Goal: Transaction & Acquisition: Purchase product/service

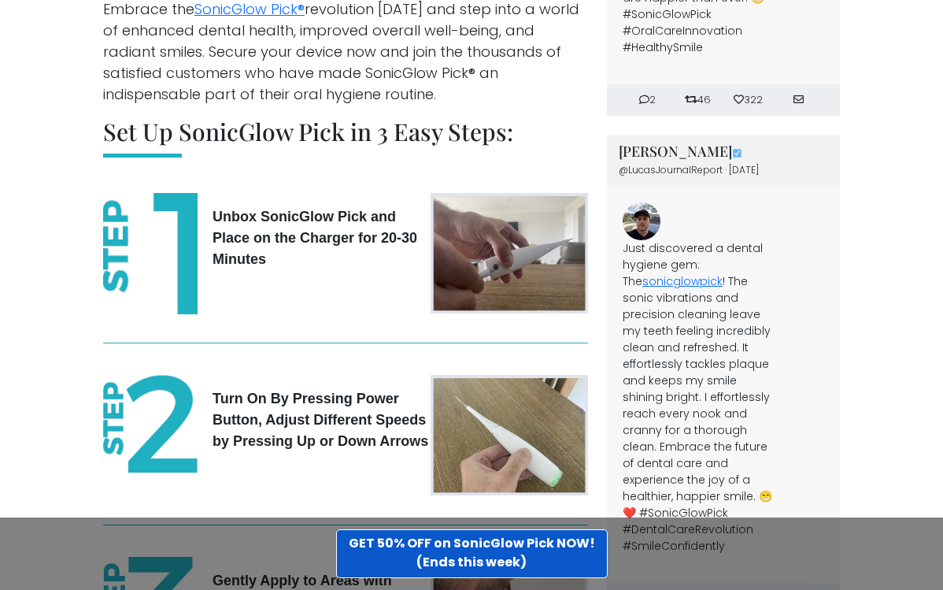
scroll to position [3766, 0]
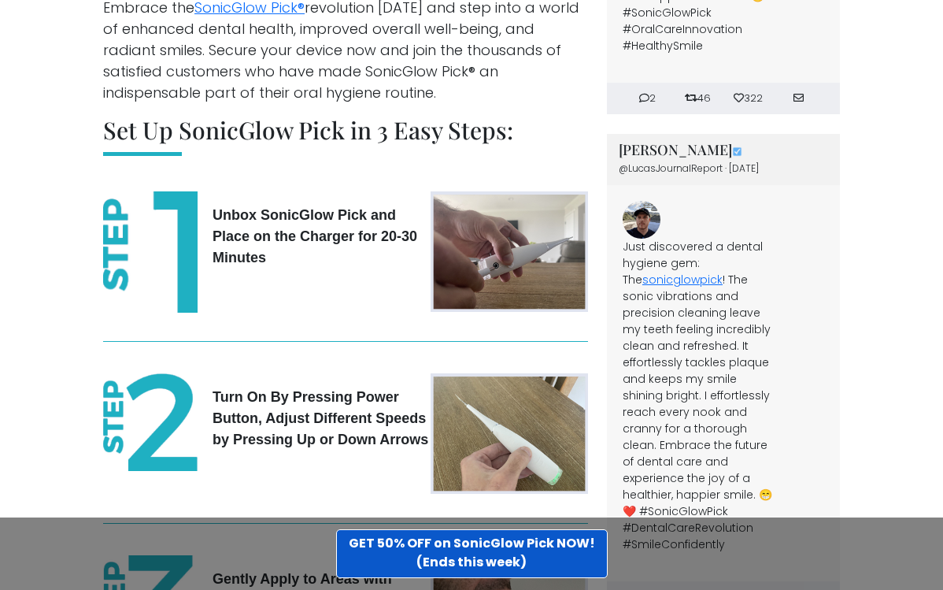
click at [302, 225] on div "Unbox SonicGlow Pick and Place on the Charger for 20-30 Minutes" at bounding box center [267, 258] width 328 height 134
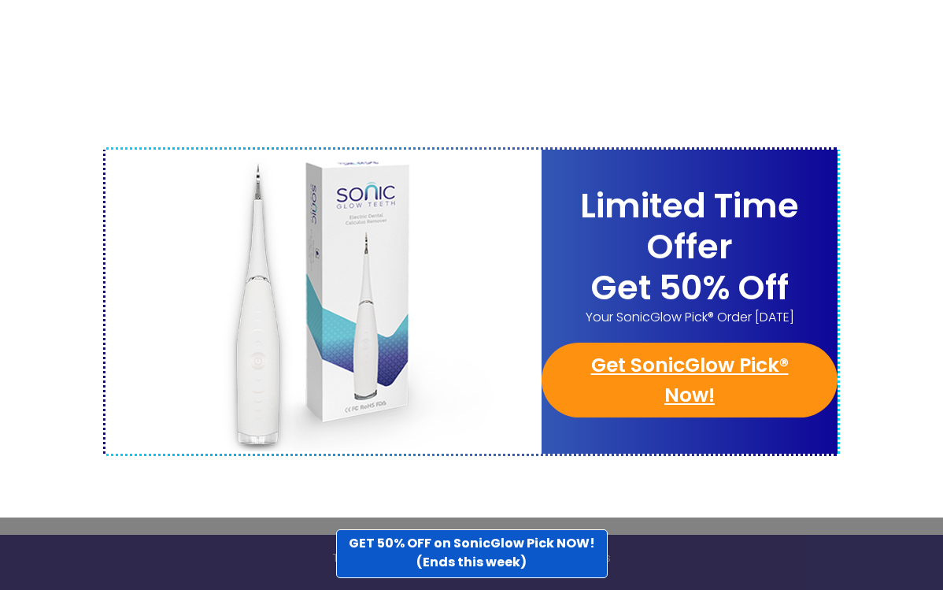
scroll to position [6140, 0]
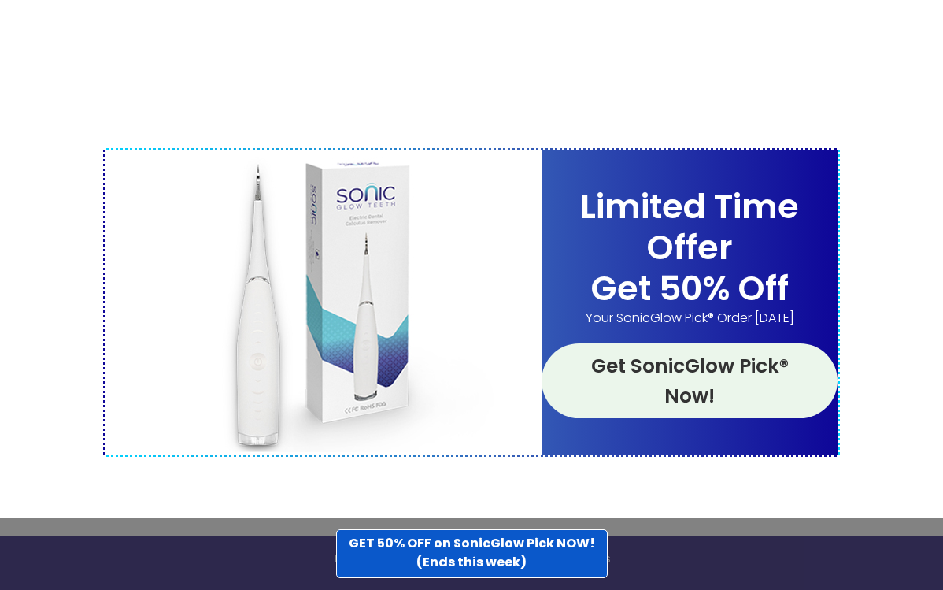
click at [652, 343] on link "Get SonicGlow Pick® Now!" at bounding box center [690, 380] width 296 height 75
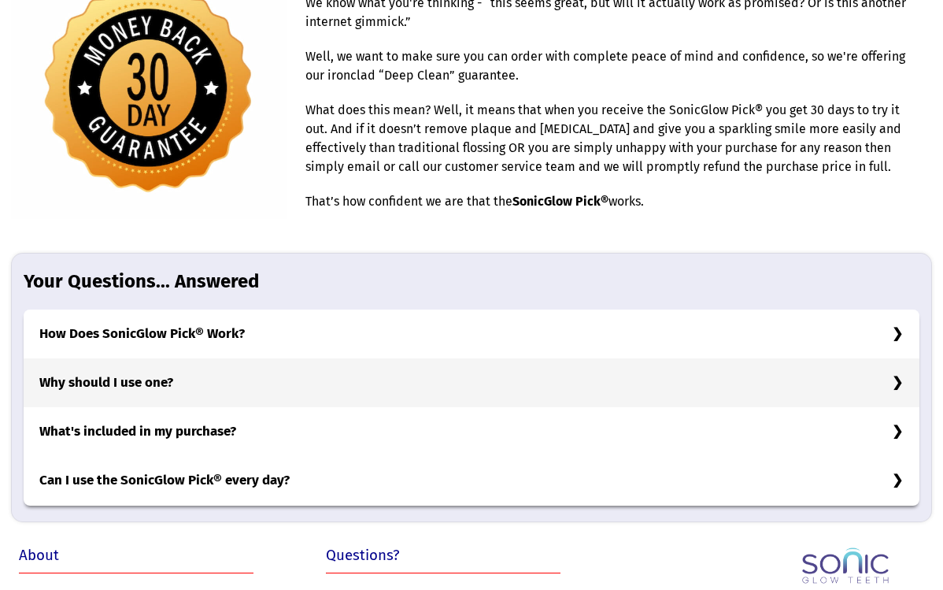
scroll to position [4817, 0]
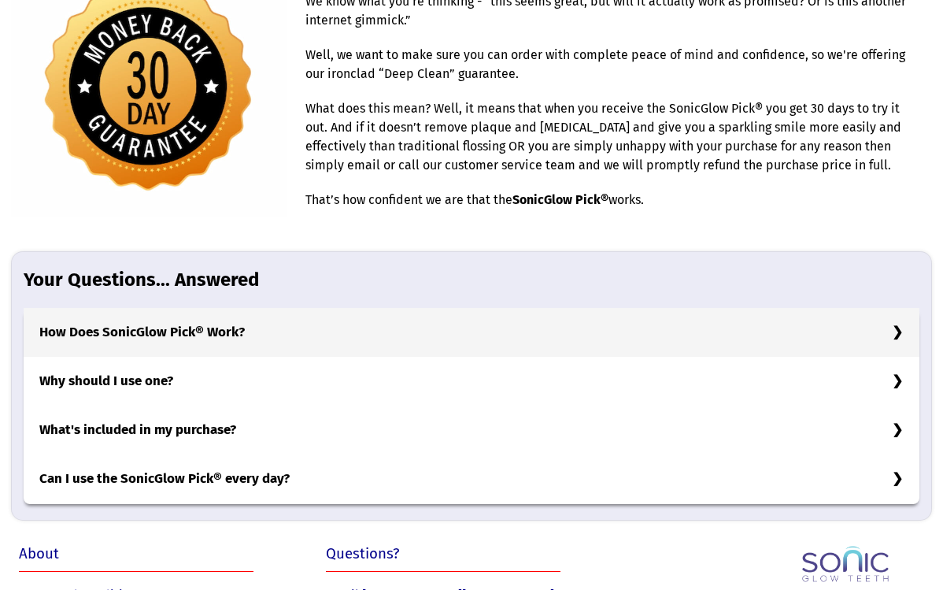
click at [426, 308] on h3 "How Does SonicGlow Pick® Work?" at bounding box center [472, 332] width 896 height 49
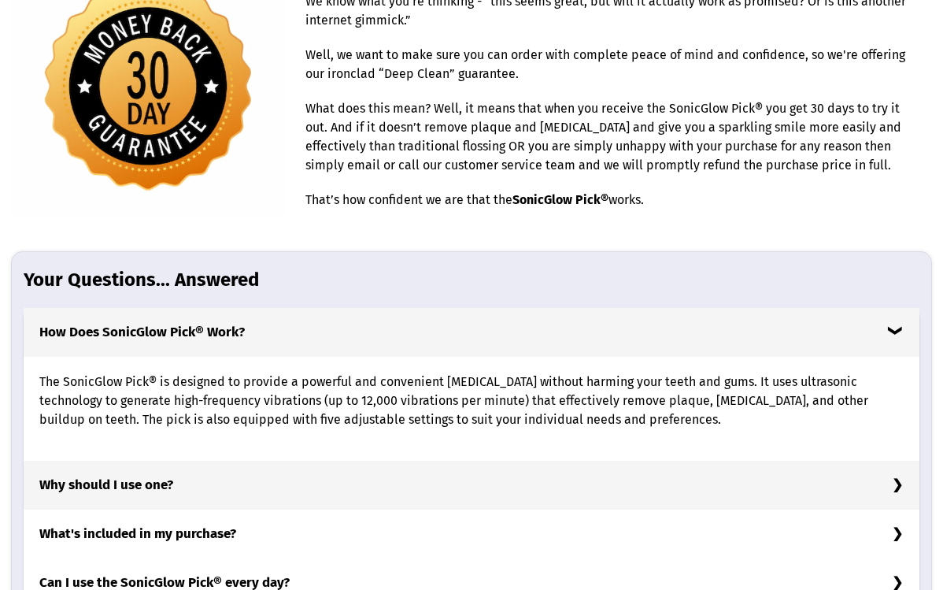
click at [248, 461] on h3 "Why should I use one?" at bounding box center [472, 485] width 896 height 49
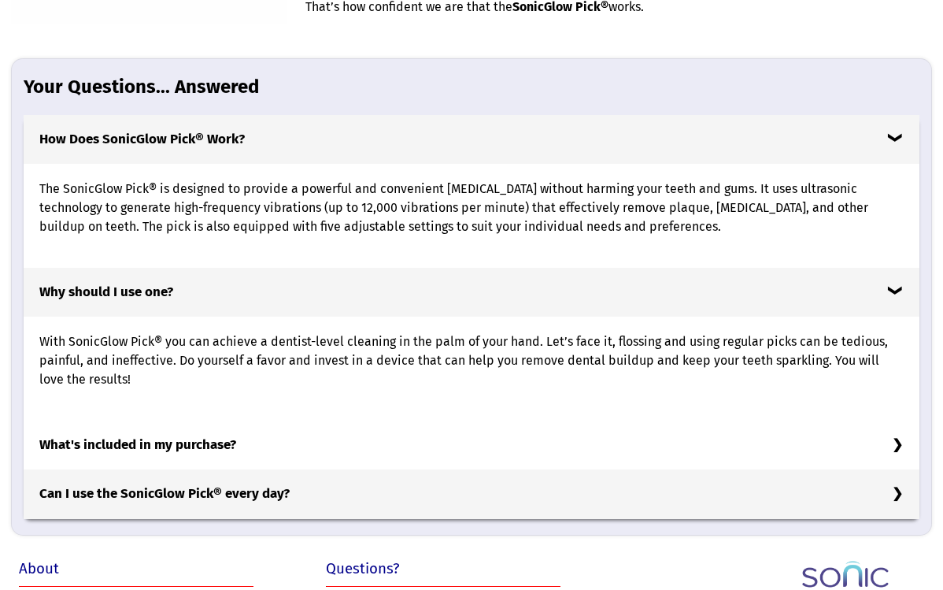
scroll to position [5012, 0]
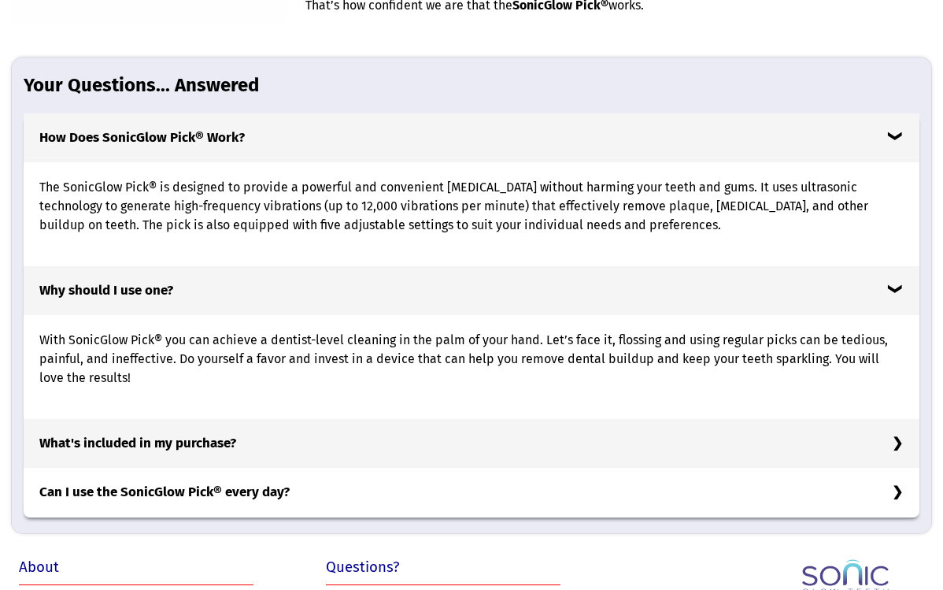
click at [900, 419] on h3 "What's included in my purchase?" at bounding box center [472, 443] width 896 height 49
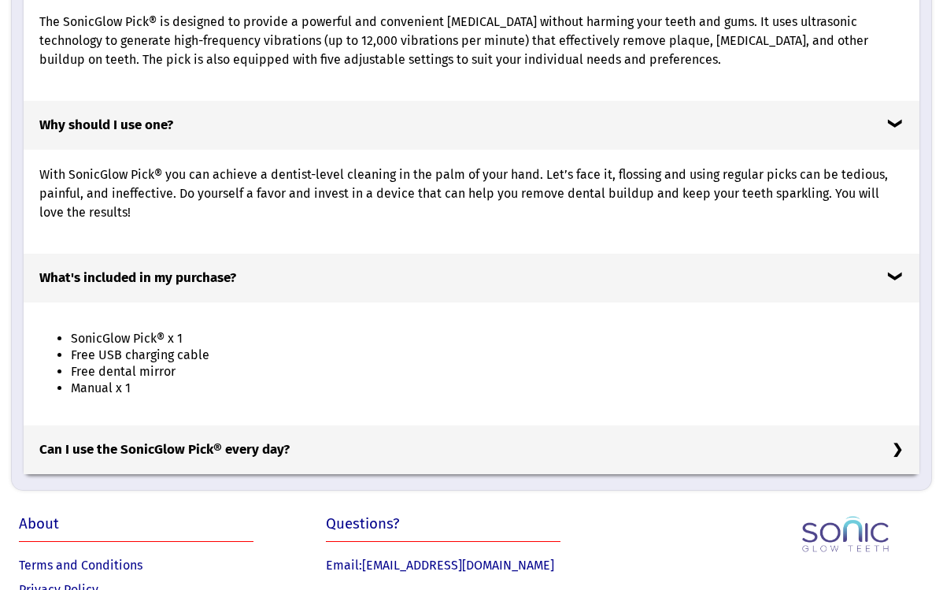
scroll to position [5173, 0]
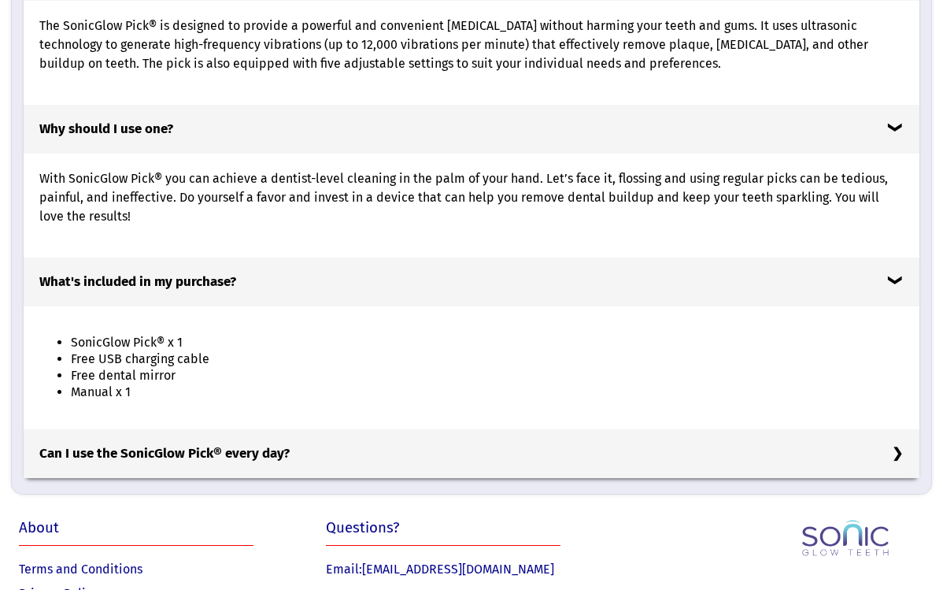
click at [897, 429] on h3 "Can I use the SonicGlow Pick® every day?" at bounding box center [472, 453] width 896 height 49
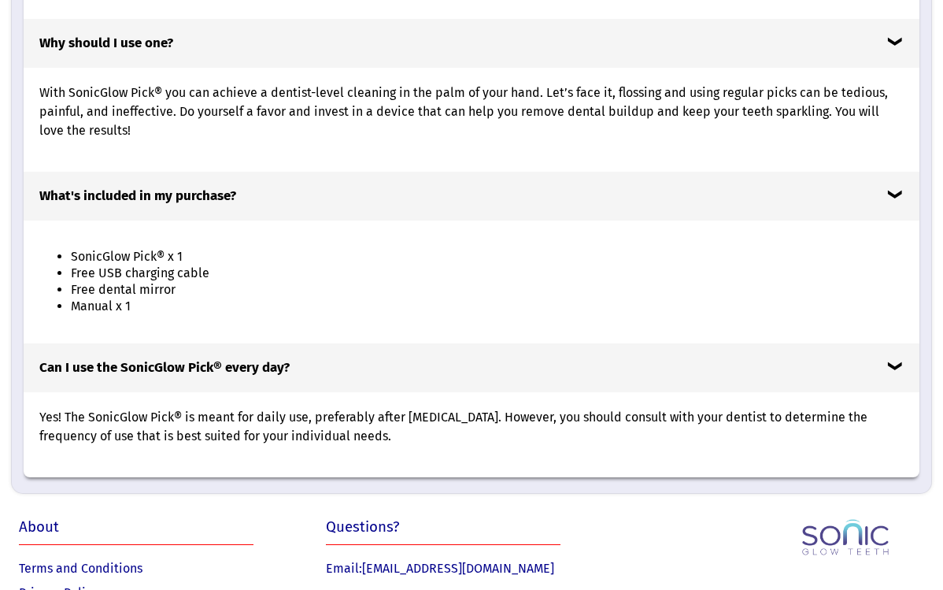
scroll to position [5258, 0]
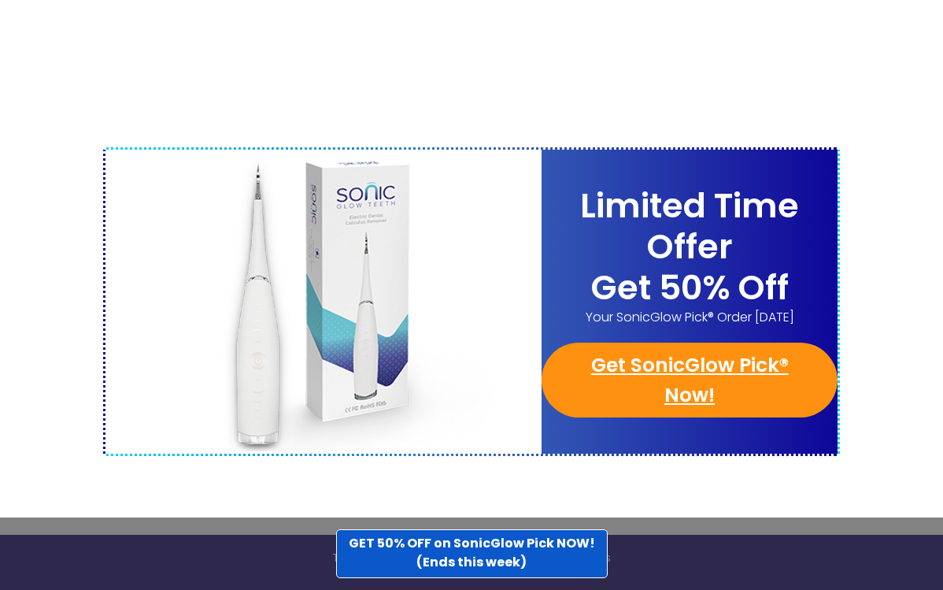
scroll to position [6140, 0]
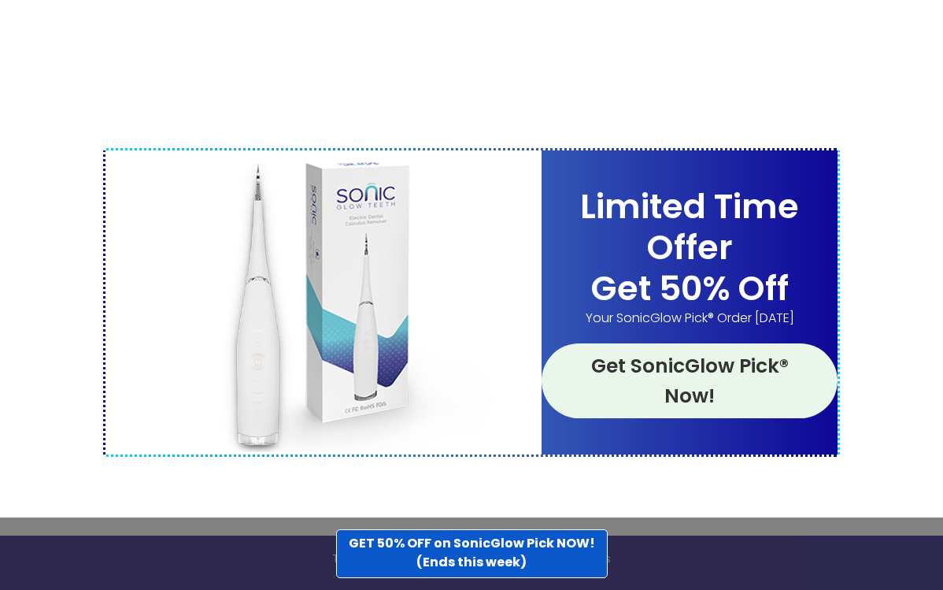
click at [694, 343] on link "Get SonicGlow Pick® Now!" at bounding box center [690, 380] width 296 height 75
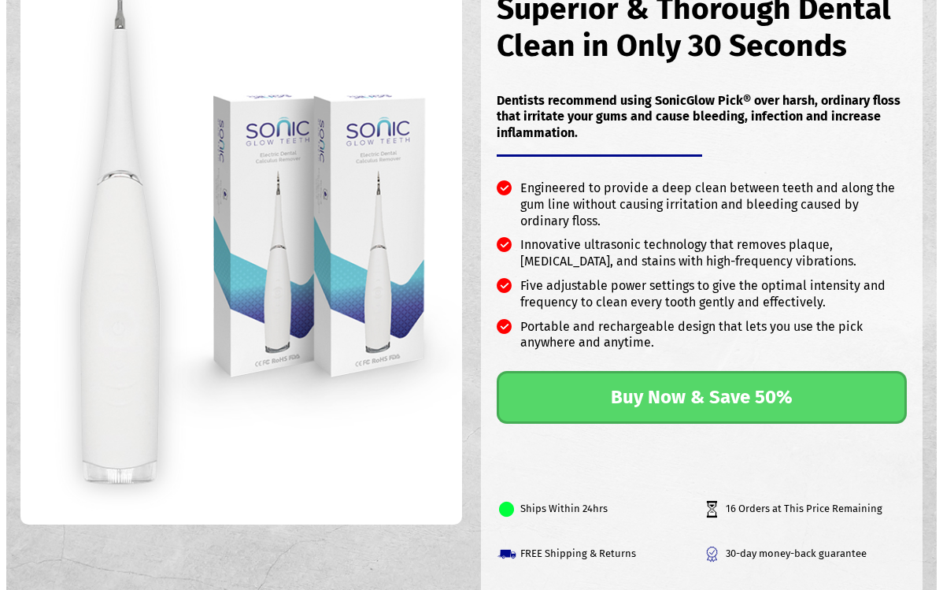
scroll to position [116, 0]
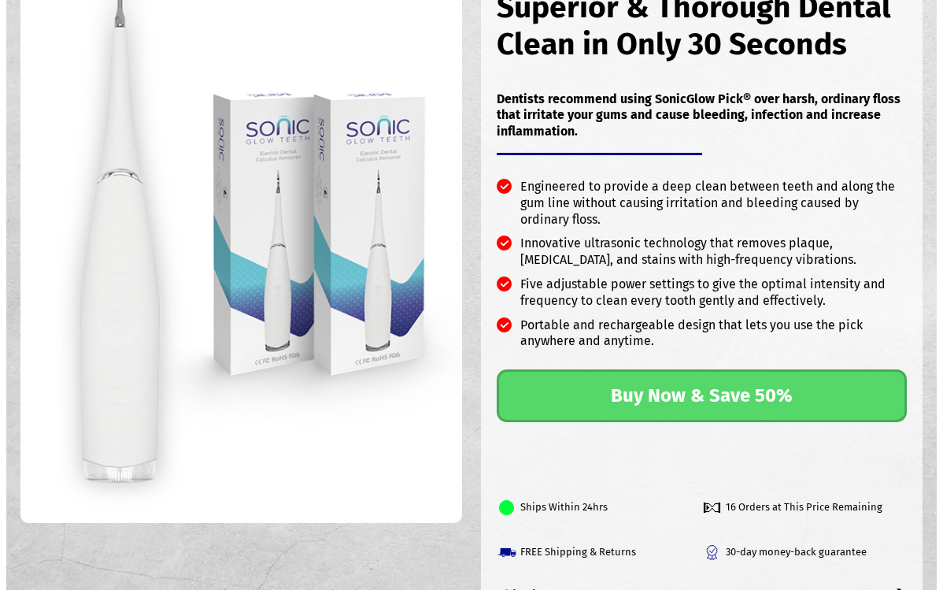
click at [683, 380] on link "Buy Now & Save 50%" at bounding box center [702, 395] width 411 height 53
